Goal: Task Accomplishment & Management: Manage account settings

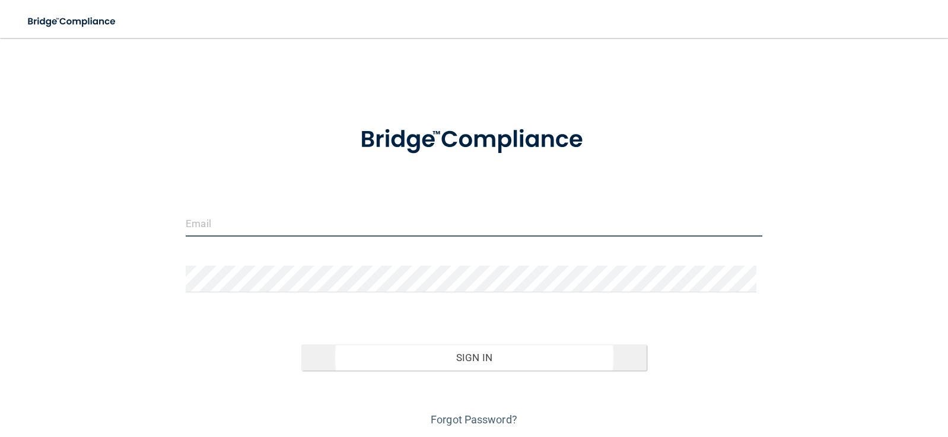
type input "[EMAIL_ADDRESS][DOMAIN_NAME]"
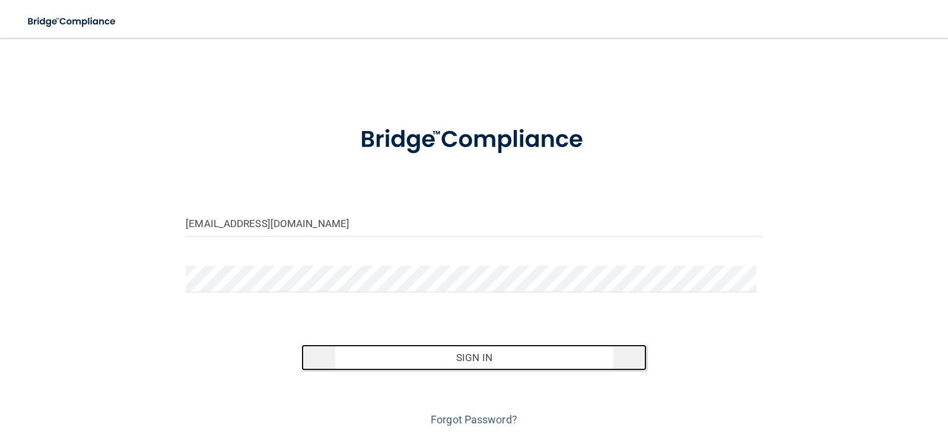
click at [463, 357] on button "Sign In" at bounding box center [474, 358] width 346 height 26
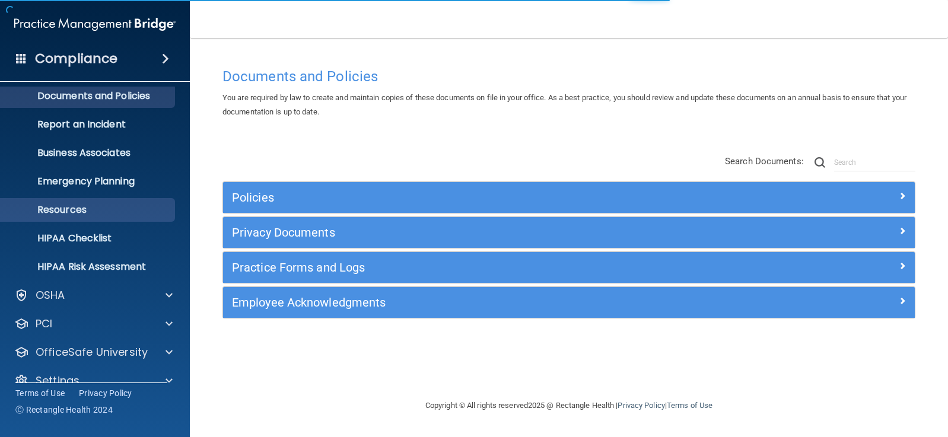
scroll to position [55, 0]
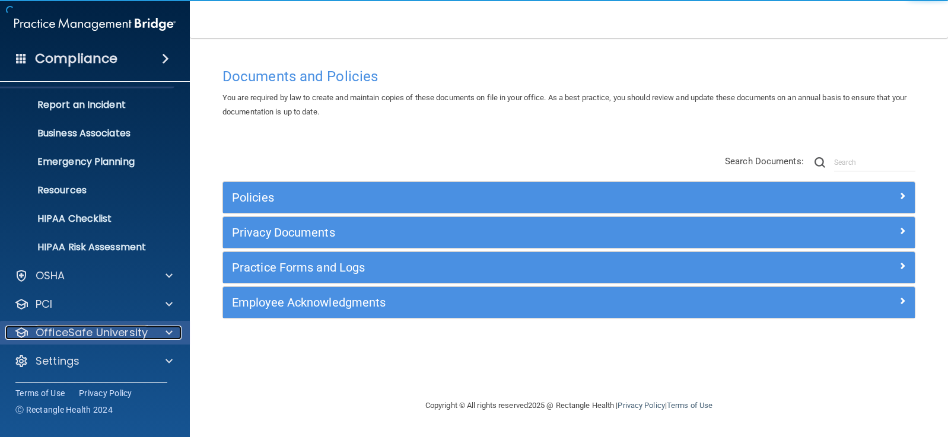
click at [88, 327] on p "OfficeSafe University" at bounding box center [92, 333] width 112 height 14
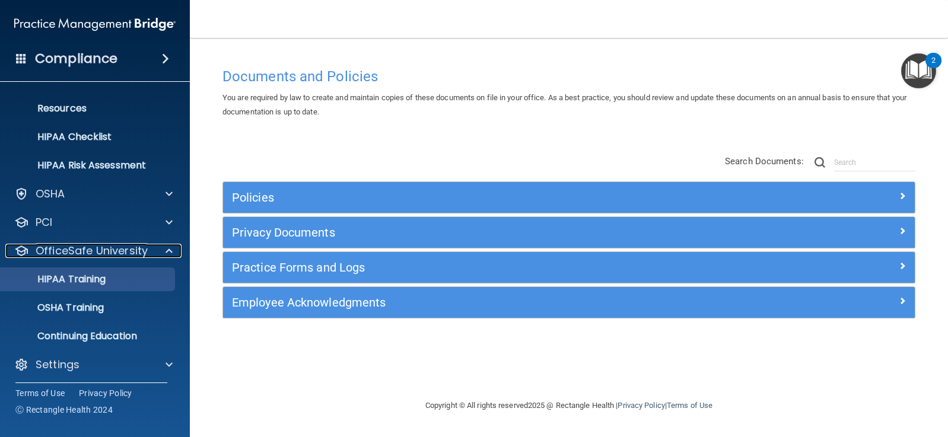
scroll to position [141, 0]
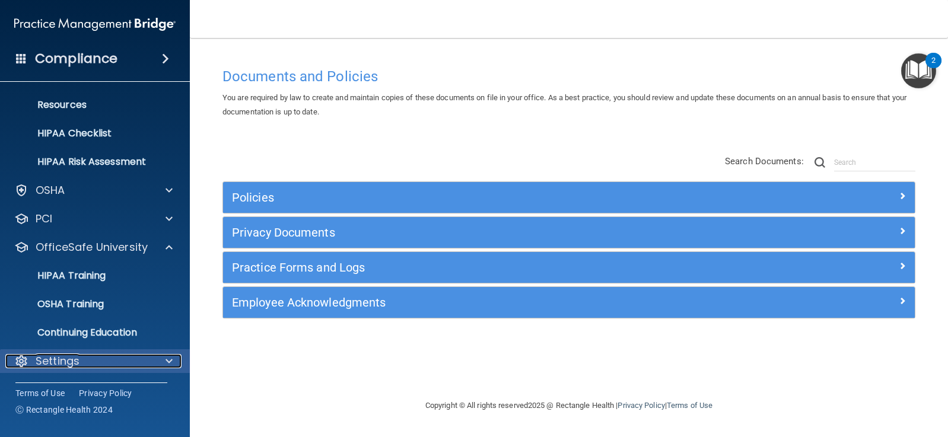
click at [166, 360] on span at bounding box center [168, 361] width 7 height 14
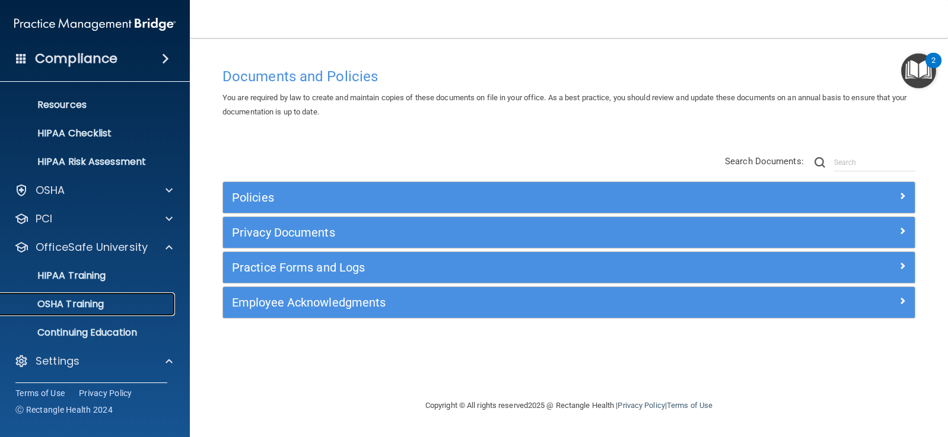
click at [95, 305] on p "OSHA Training" at bounding box center [56, 304] width 96 height 12
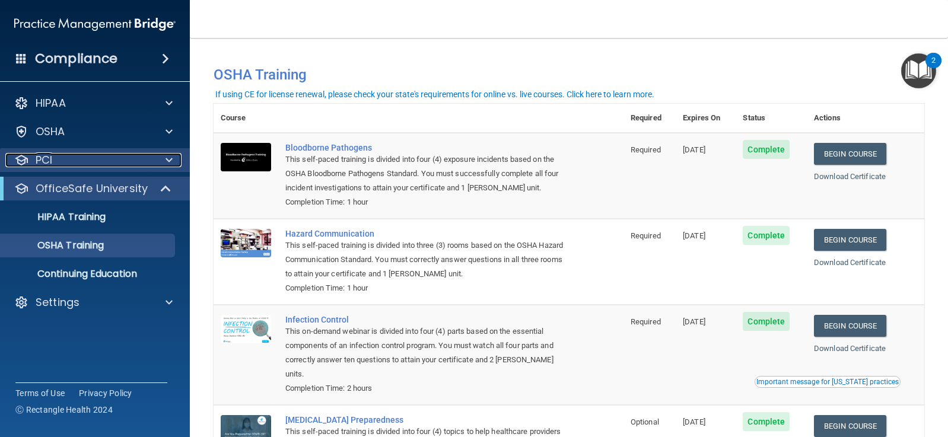
click at [59, 164] on div "PCI" at bounding box center [78, 160] width 147 height 14
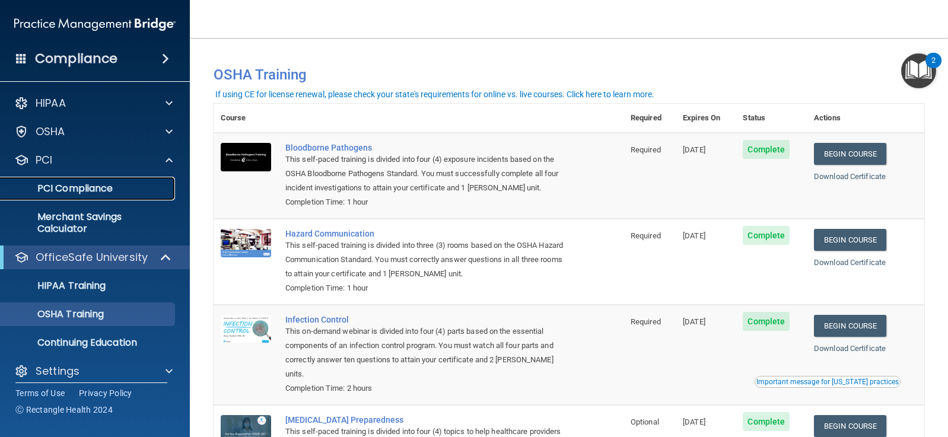
click at [105, 190] on p "PCI Compliance" at bounding box center [89, 189] width 162 height 12
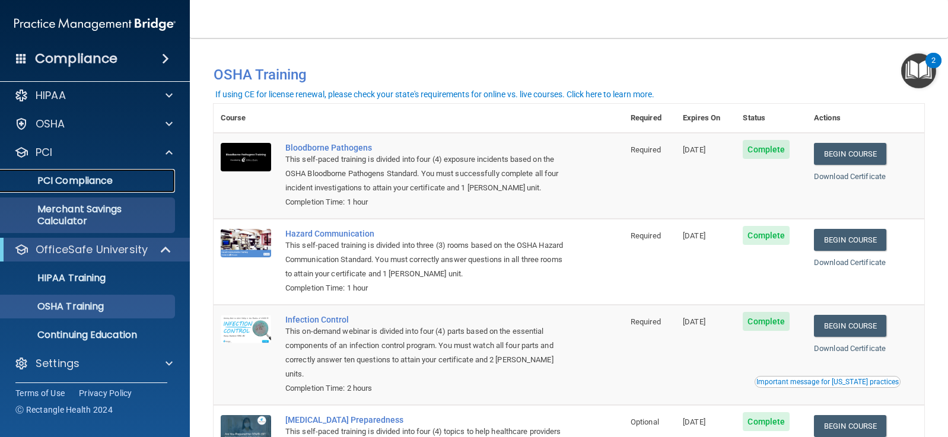
scroll to position [10, 0]
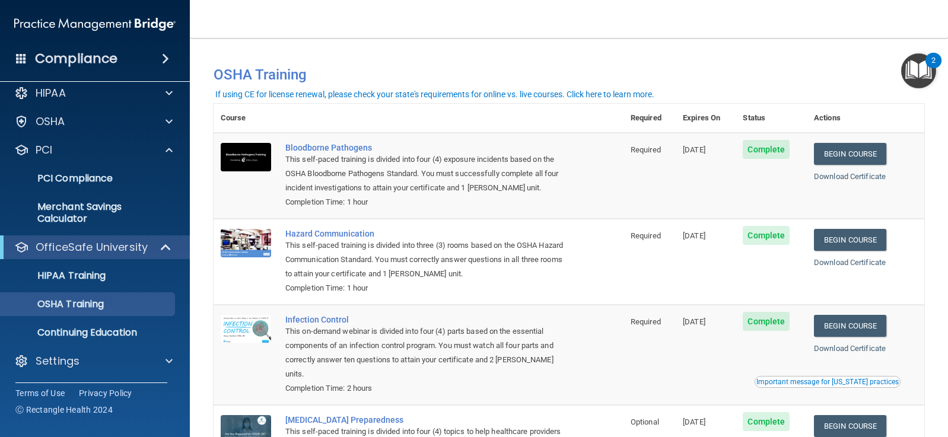
click at [87, 55] on h4 "Compliance" at bounding box center [76, 58] width 82 height 17
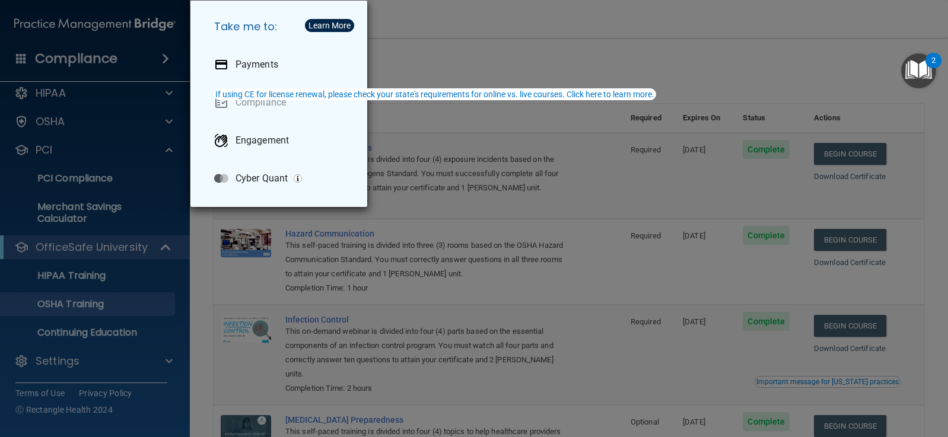
click at [474, 48] on div "Take me to: Payments Compliance Engagement Cyber Quant" at bounding box center [474, 218] width 948 height 437
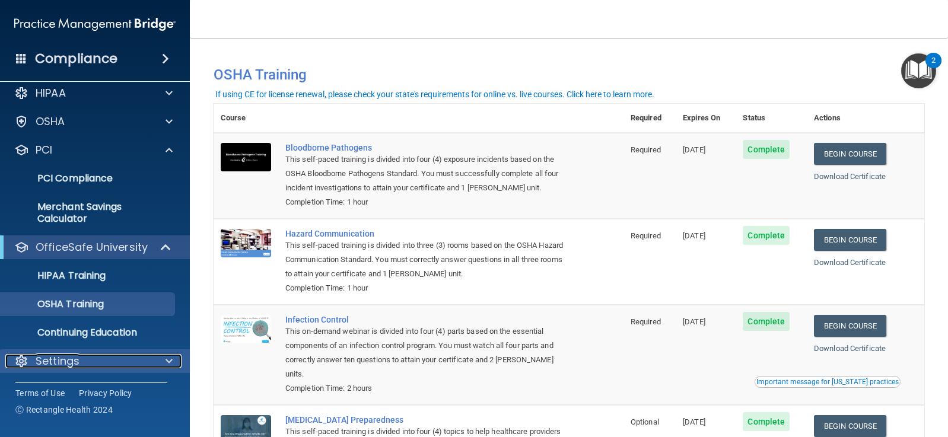
click at [173, 357] on div at bounding box center [167, 361] width 30 height 14
click at [168, 358] on span at bounding box center [168, 361] width 7 height 14
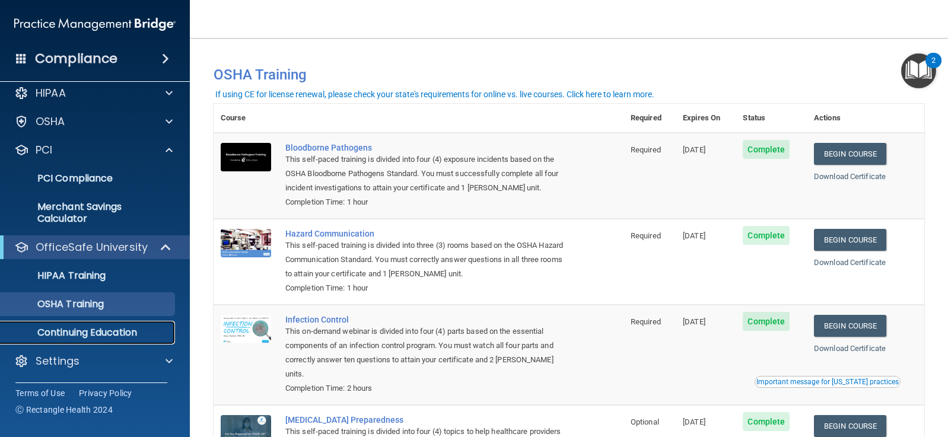
click at [162, 333] on p "Continuing Education" at bounding box center [89, 333] width 162 height 12
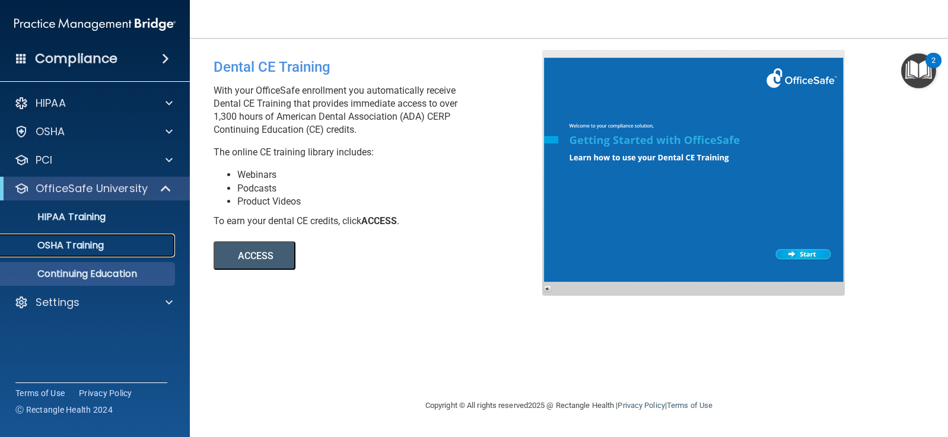
click at [110, 248] on div "OSHA Training" at bounding box center [89, 246] width 162 height 12
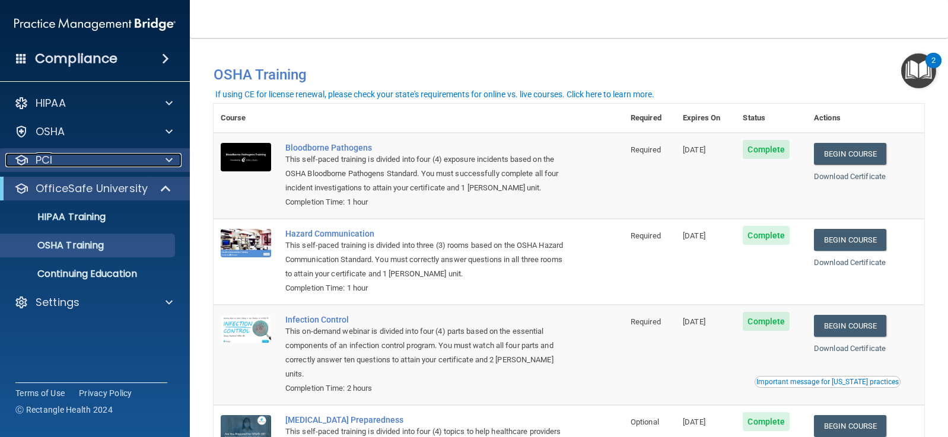
click at [49, 164] on p "PCI" at bounding box center [44, 160] width 17 height 14
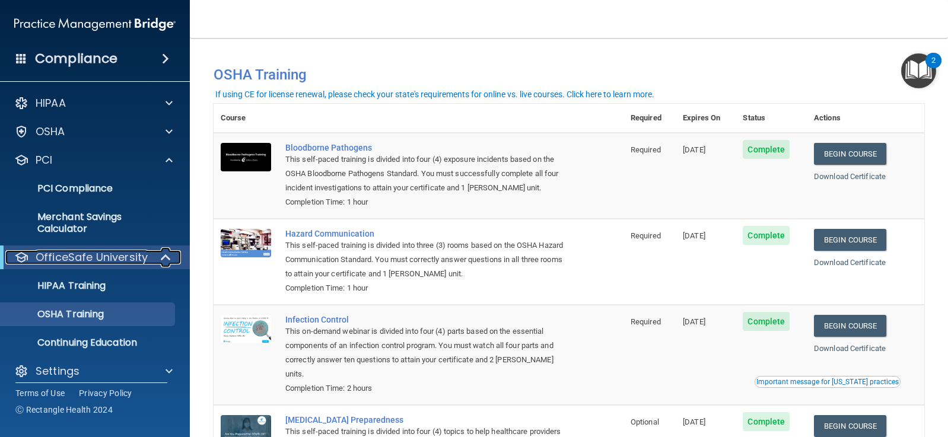
click at [86, 253] on p "OfficeSafe University" at bounding box center [92, 257] width 112 height 14
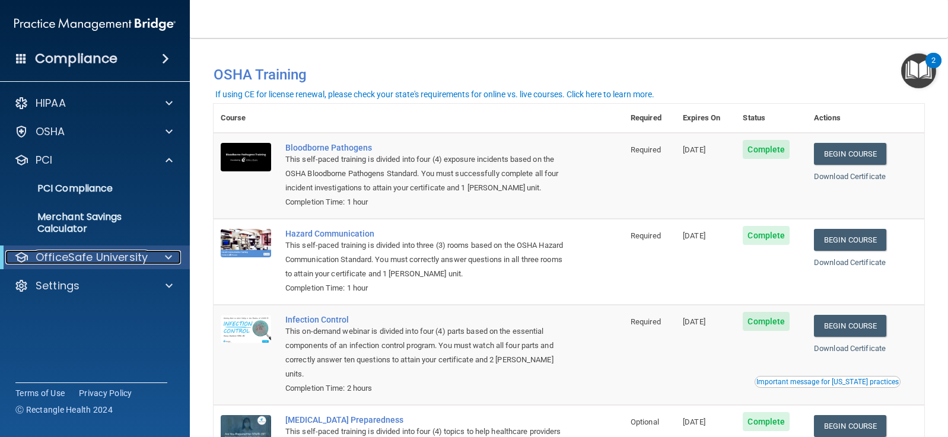
click at [168, 257] on span at bounding box center [168, 257] width 7 height 14
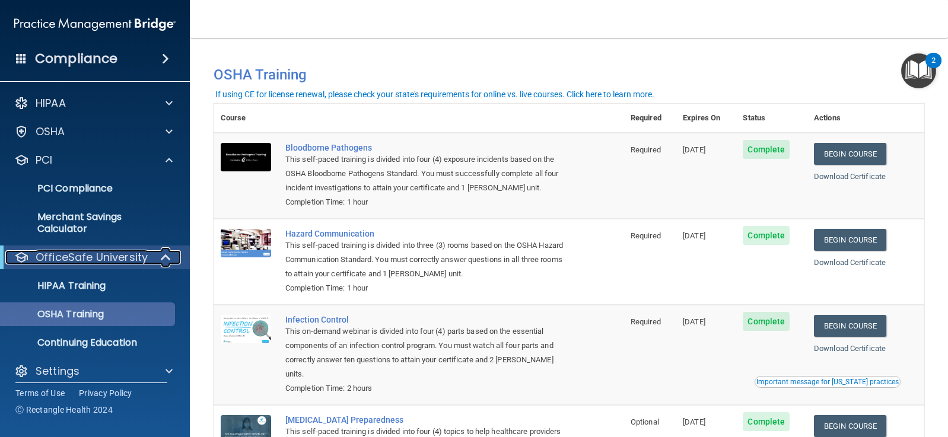
scroll to position [10, 0]
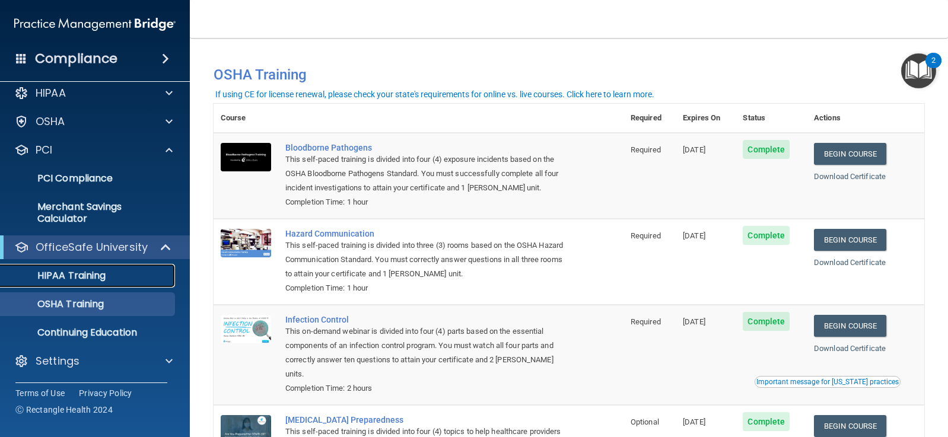
click at [100, 280] on p "HIPAA Training" at bounding box center [57, 276] width 98 height 12
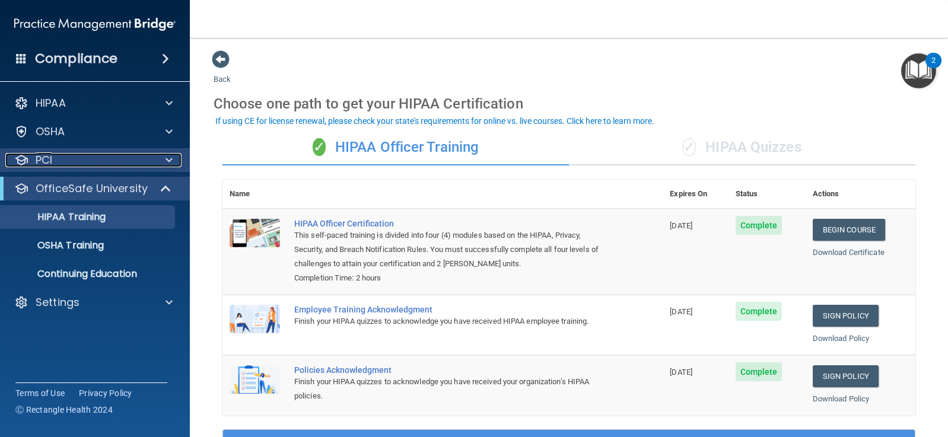
click at [43, 158] on p "PCI" at bounding box center [44, 160] width 17 height 14
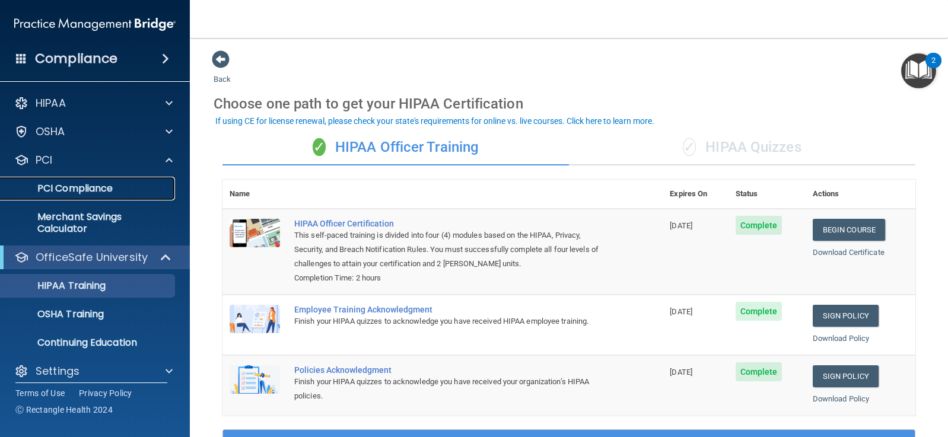
click at [87, 190] on p "PCI Compliance" at bounding box center [89, 189] width 162 height 12
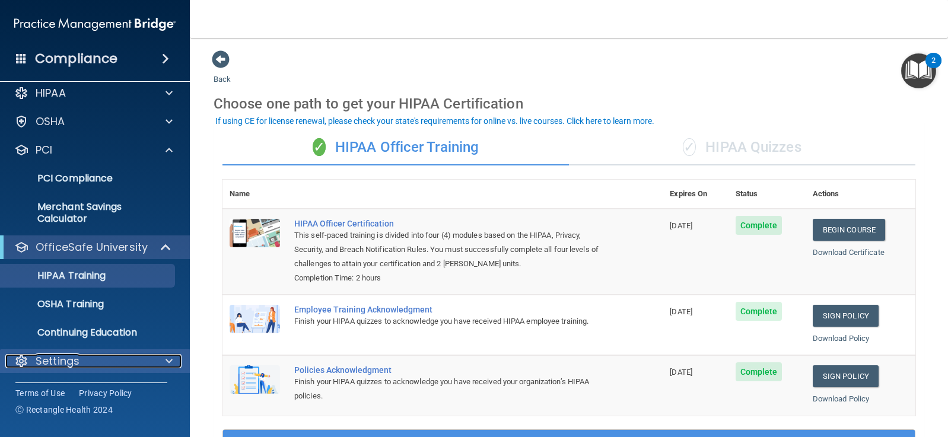
click at [117, 360] on div "Settings" at bounding box center [78, 361] width 147 height 14
click at [172, 359] on span at bounding box center [168, 361] width 7 height 14
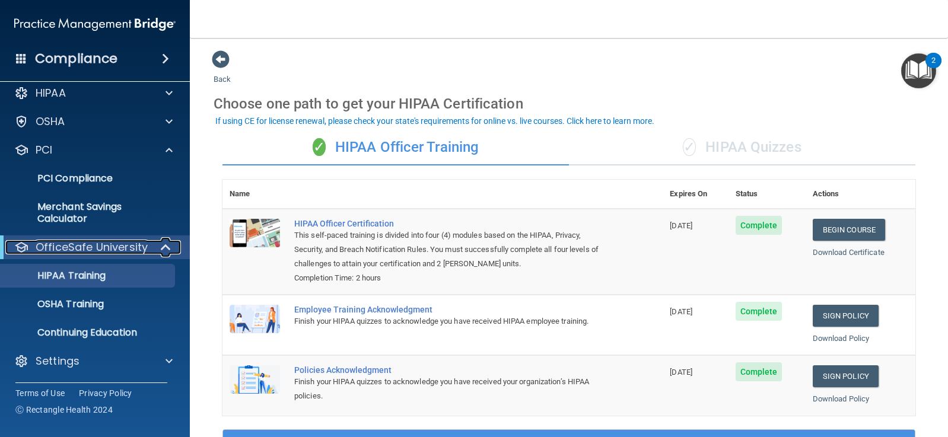
click at [136, 244] on p "OfficeSafe University" at bounding box center [92, 247] width 112 height 14
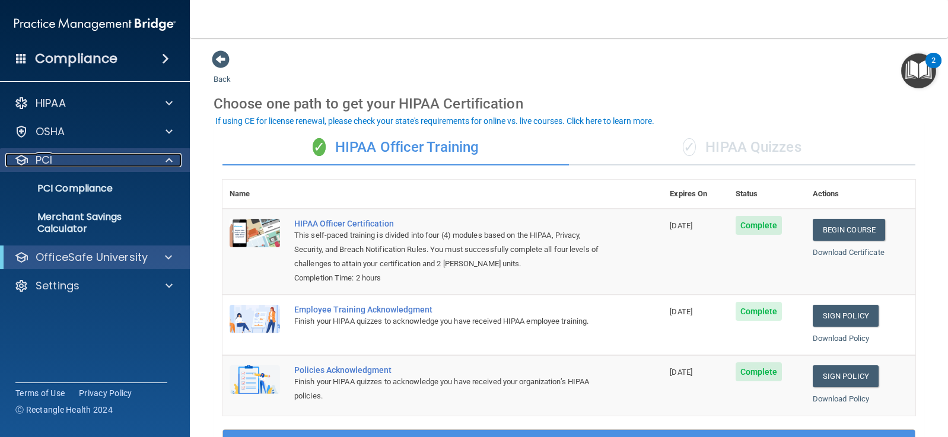
click at [165, 156] on span at bounding box center [168, 160] width 7 height 14
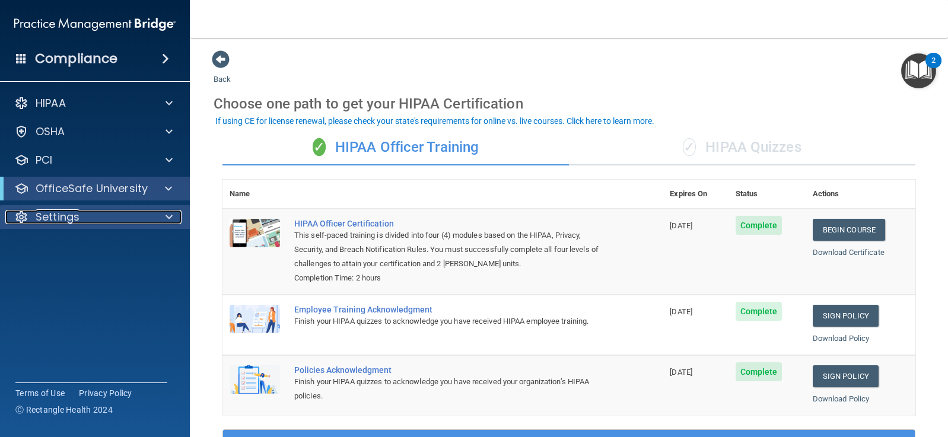
click at [166, 213] on span at bounding box center [168, 217] width 7 height 14
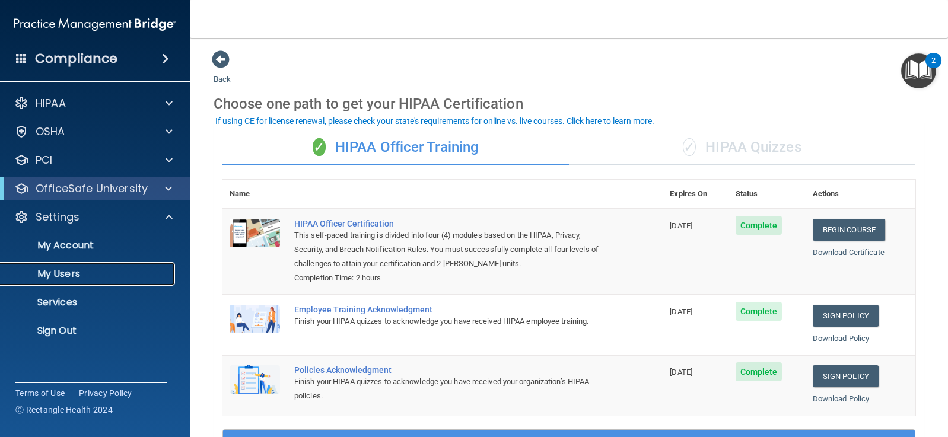
click at [69, 275] on p "My Users" at bounding box center [89, 274] width 162 height 12
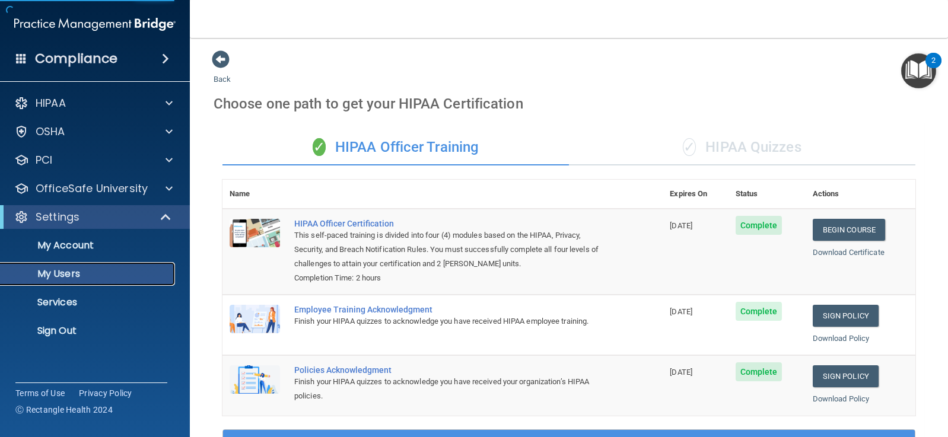
select select "20"
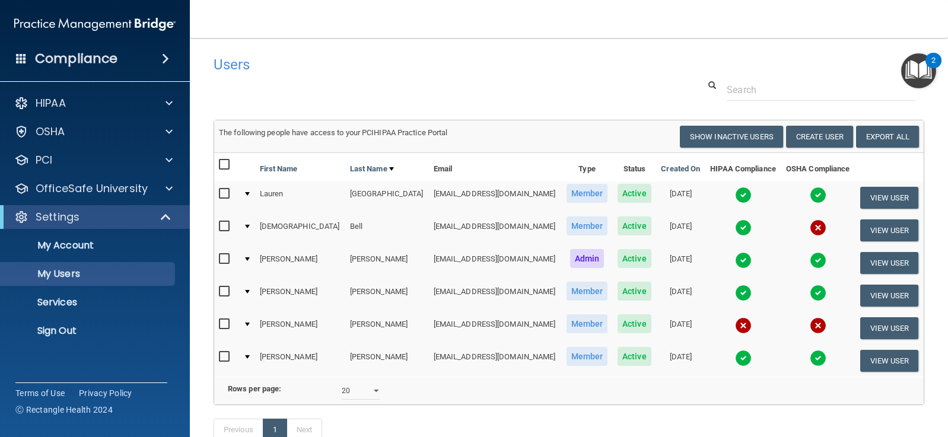
click at [223, 324] on input "checkbox" at bounding box center [226, 324] width 14 height 9
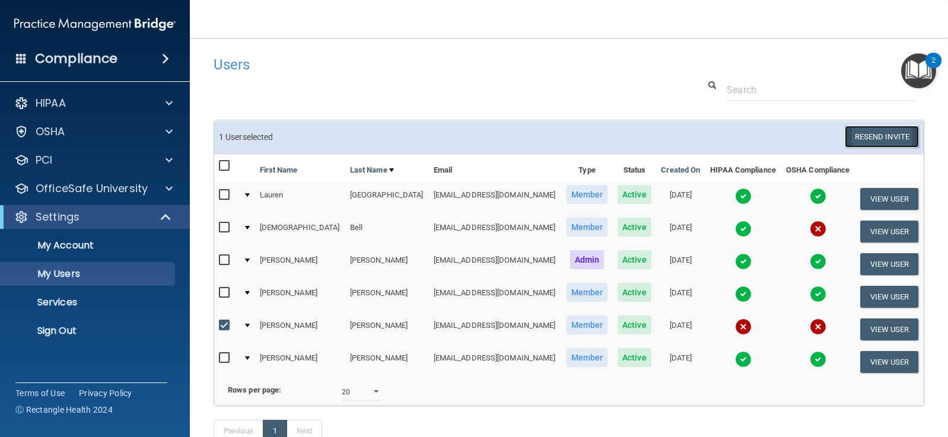
click at [865, 133] on button "Resend Invite" at bounding box center [881, 137] width 74 height 22
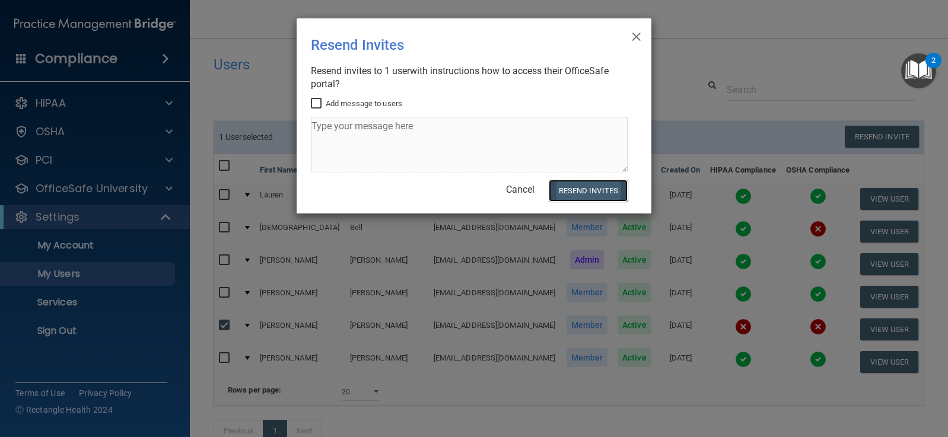
click at [574, 187] on button "Resend Invites" at bounding box center [587, 191] width 79 height 22
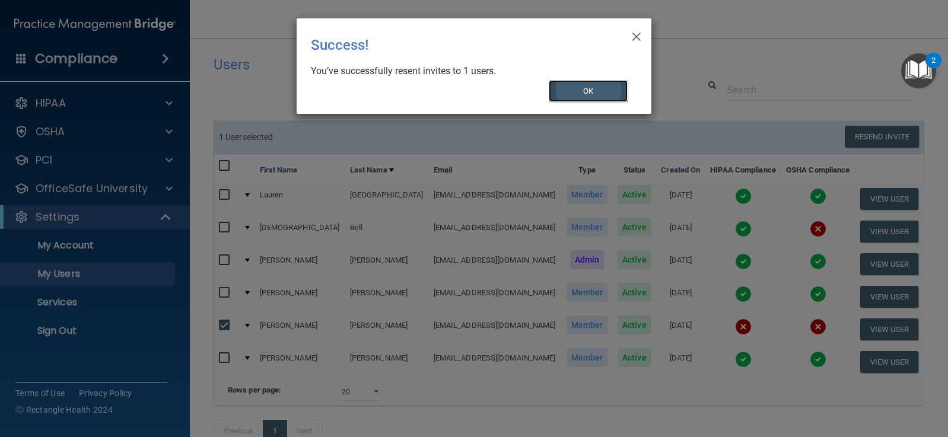
click at [594, 92] on button "OK" at bounding box center [587, 91] width 79 height 22
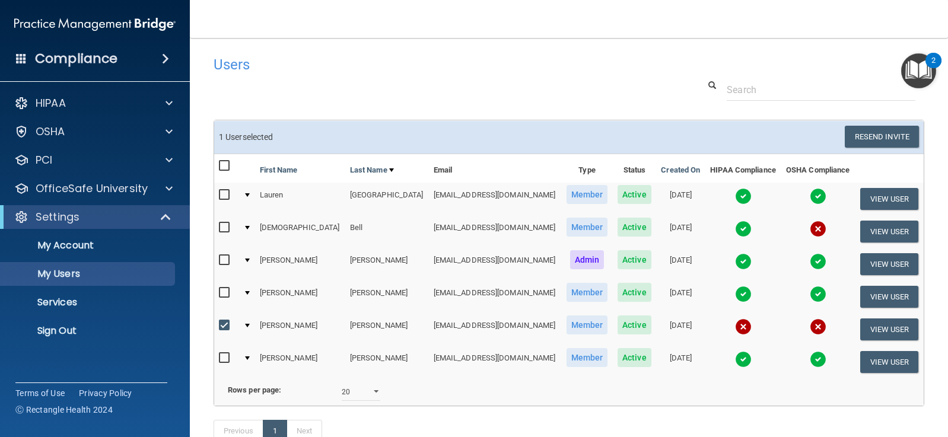
click at [223, 323] on input "checkbox" at bounding box center [226, 325] width 14 height 9
checkbox input "false"
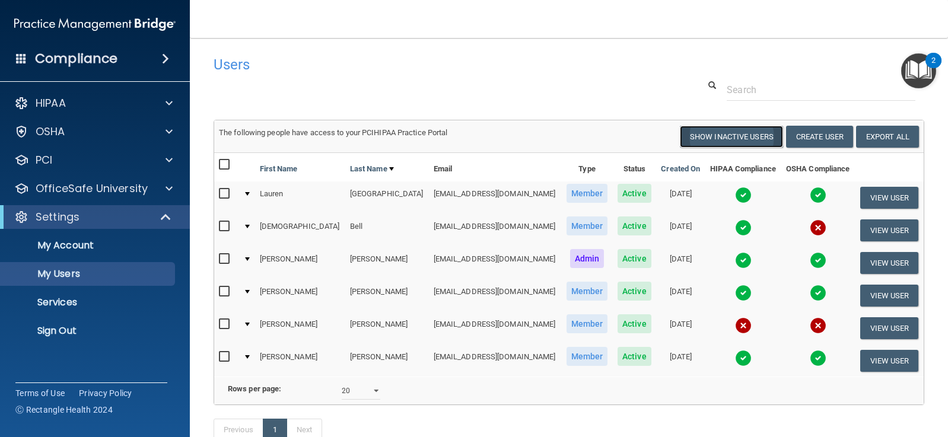
click at [726, 139] on button "Show Inactive Users" at bounding box center [731, 137] width 103 height 22
select select "20"
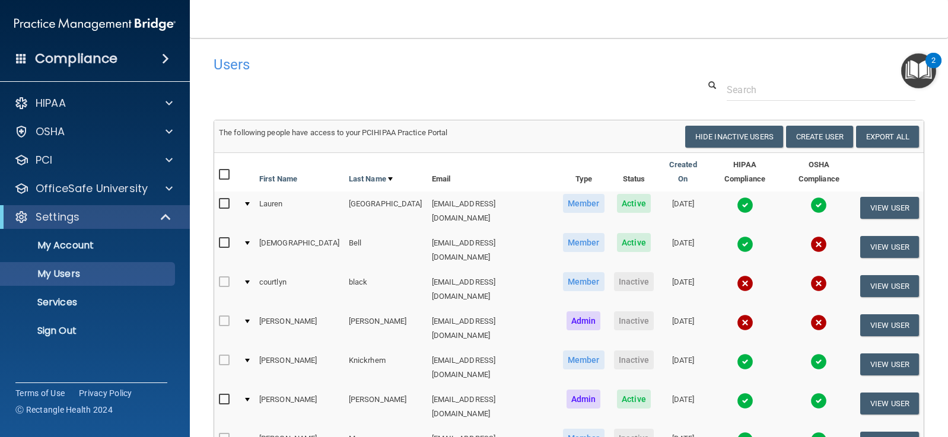
scroll to position [59, 0]
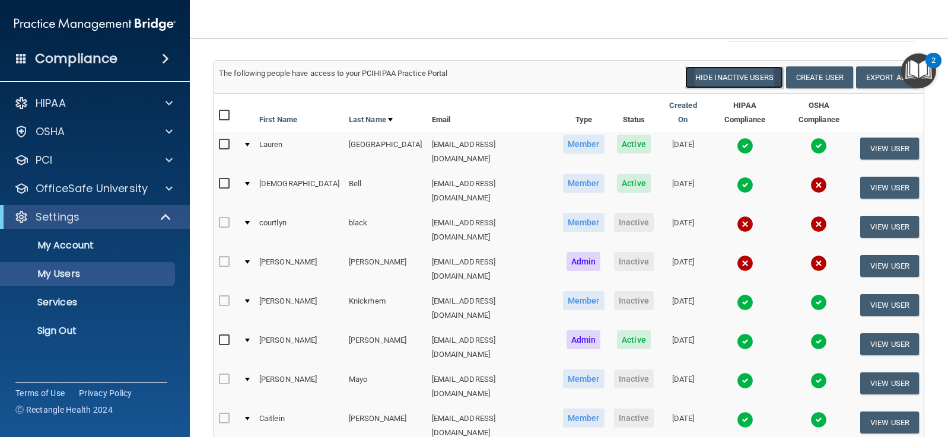
click at [722, 76] on button "Hide Inactive Users" at bounding box center [734, 77] width 98 height 22
select select "20"
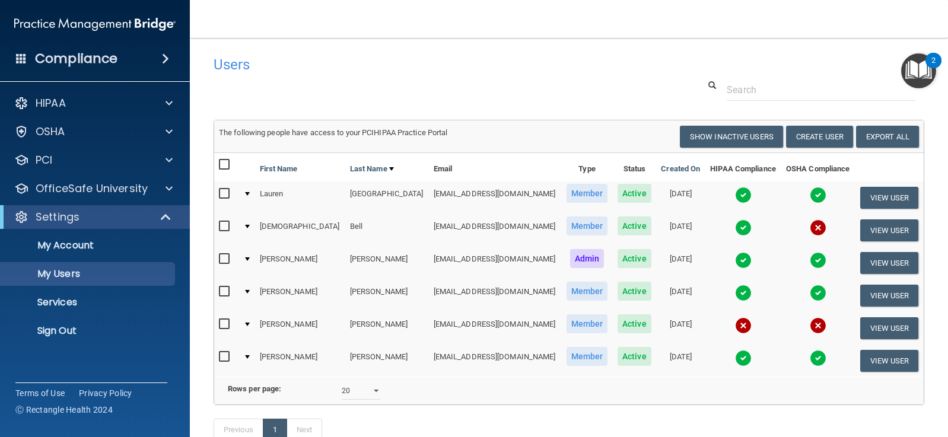
click at [926, 66] on img "Open Resource Center, 2 new notifications" at bounding box center [918, 70] width 35 height 35
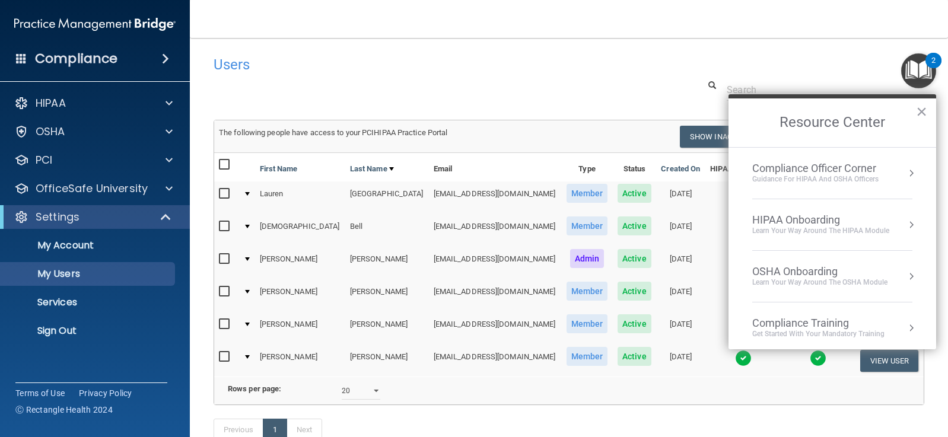
click at [500, 60] on h4 "Users" at bounding box center [416, 64] width 407 height 15
